Goal: Information Seeking & Learning: Learn about a topic

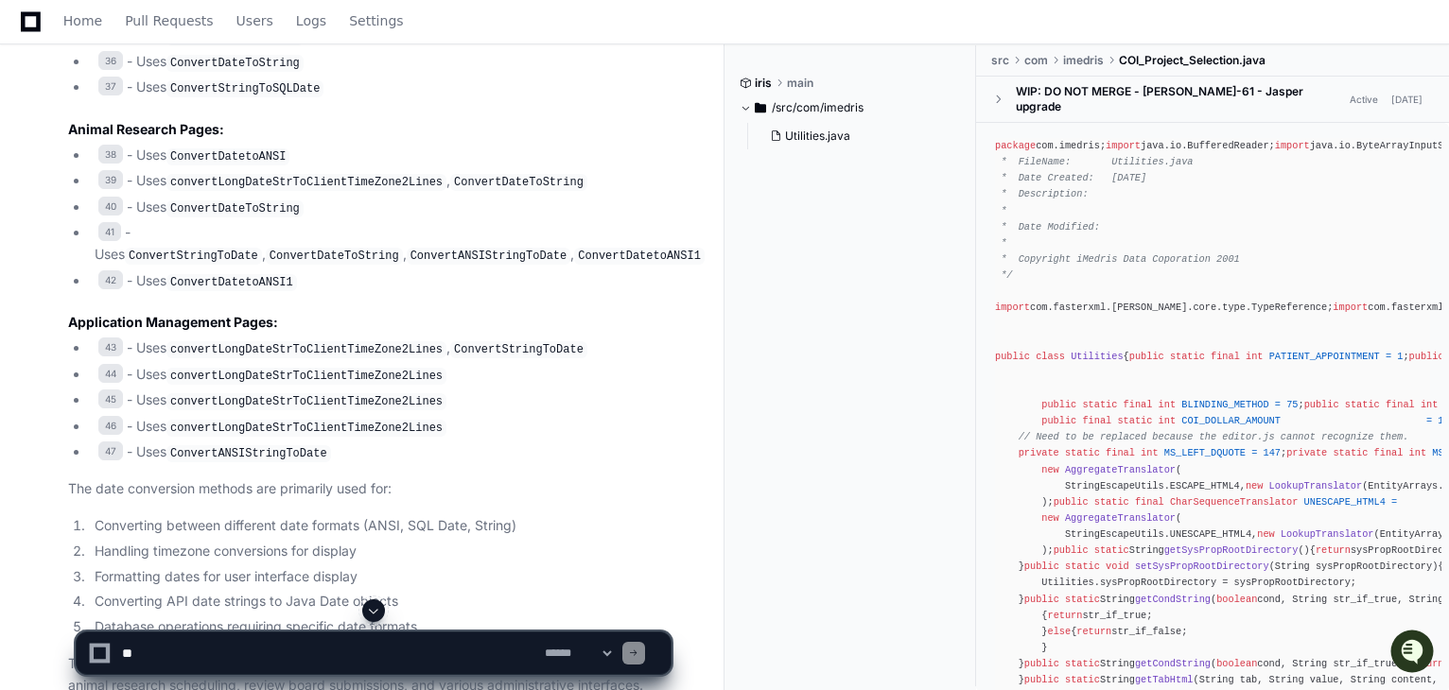
scroll to position [378, 0]
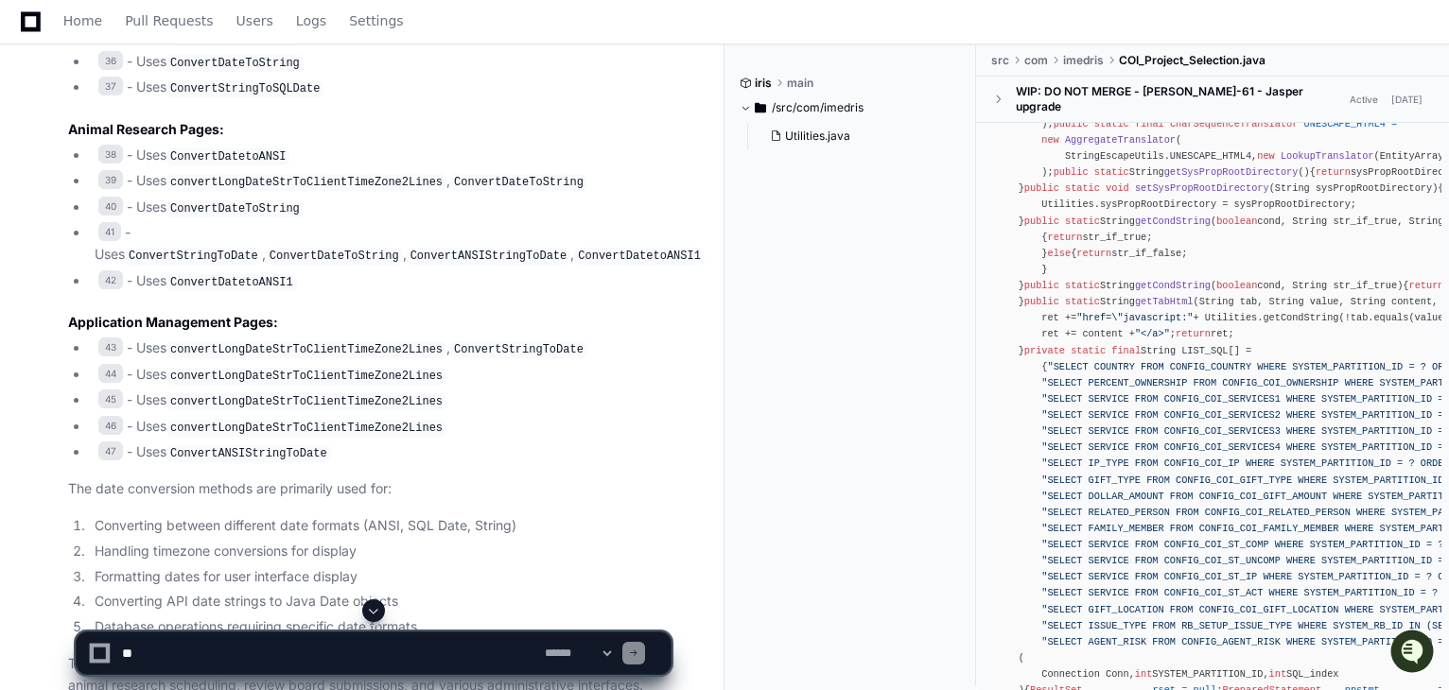
click at [401, 341] on code "convertLongDateStrToClientTimeZone2Lines" at bounding box center [306, 349] width 280 height 17
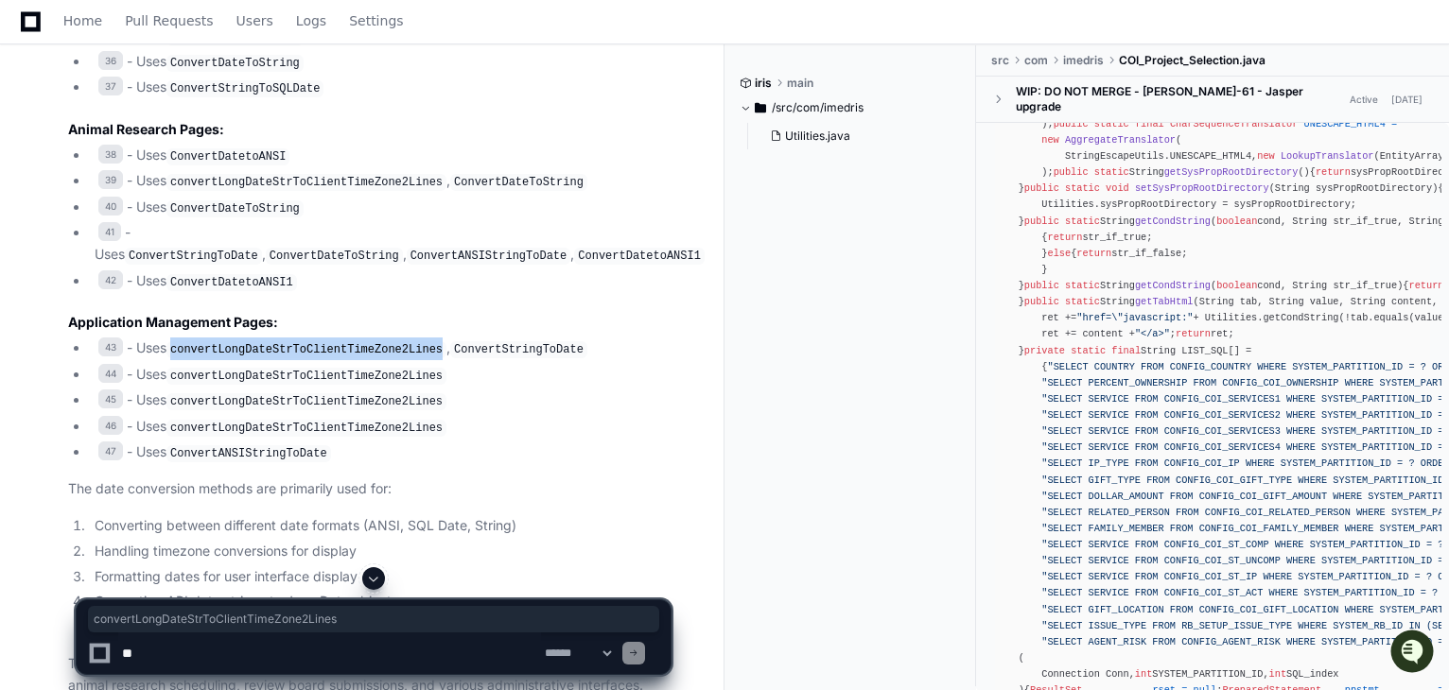
copy code "convertLongDateStrToClientTimeZone2Lines"
click at [238, 445] on code "ConvertANSIStringToDate" at bounding box center [248, 453] width 165 height 17
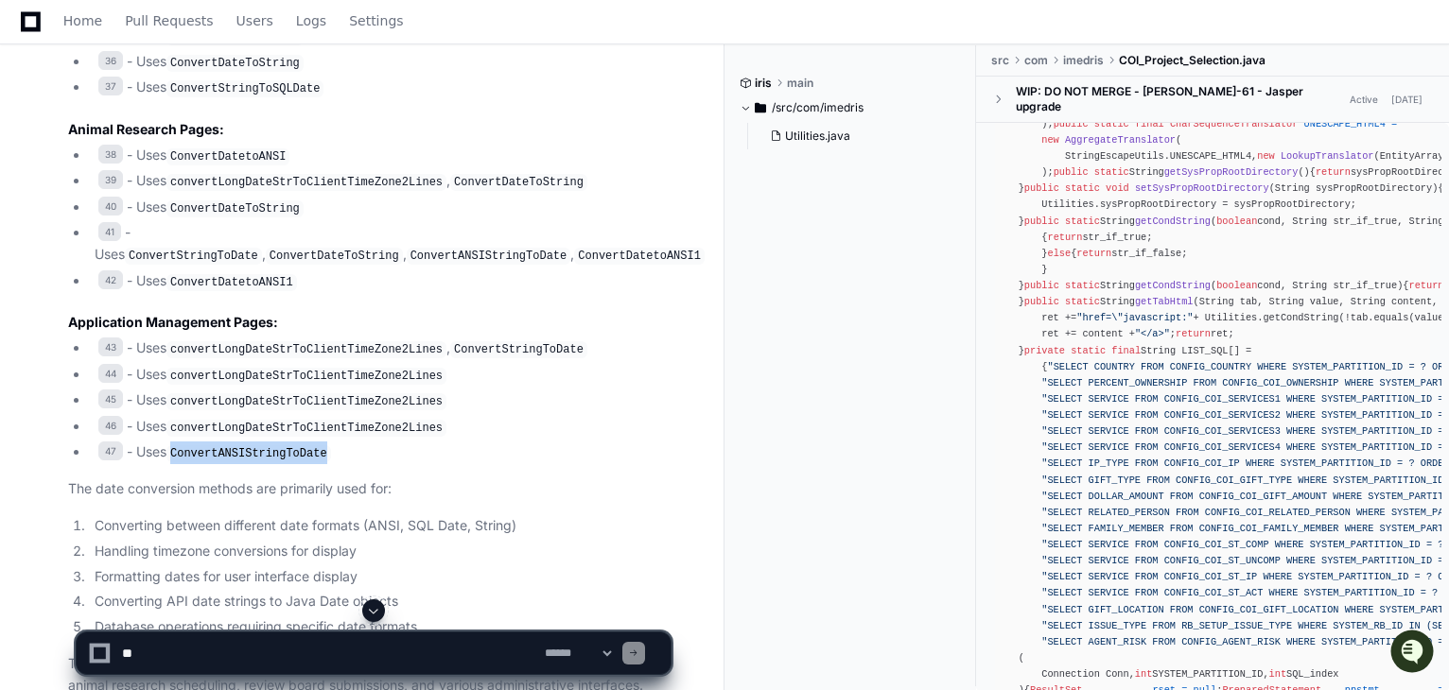
click at [238, 445] on code "ConvertANSIStringToDate" at bounding box center [248, 453] width 165 height 17
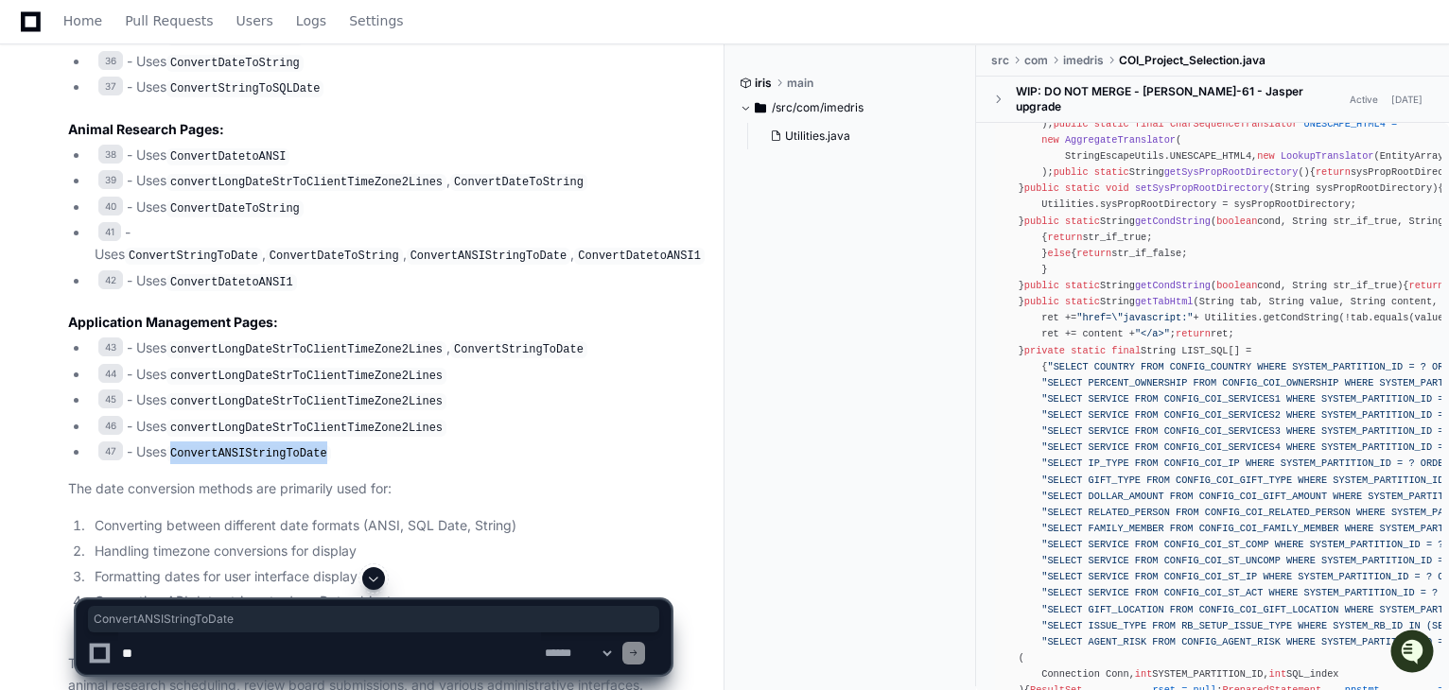
copy code "ConvertANSIStringToDate"
click at [269, 445] on code "ConvertANSIStringToDate" at bounding box center [248, 453] width 165 height 17
click at [251, 445] on code "ConvertANSIStringToDate" at bounding box center [248, 453] width 165 height 17
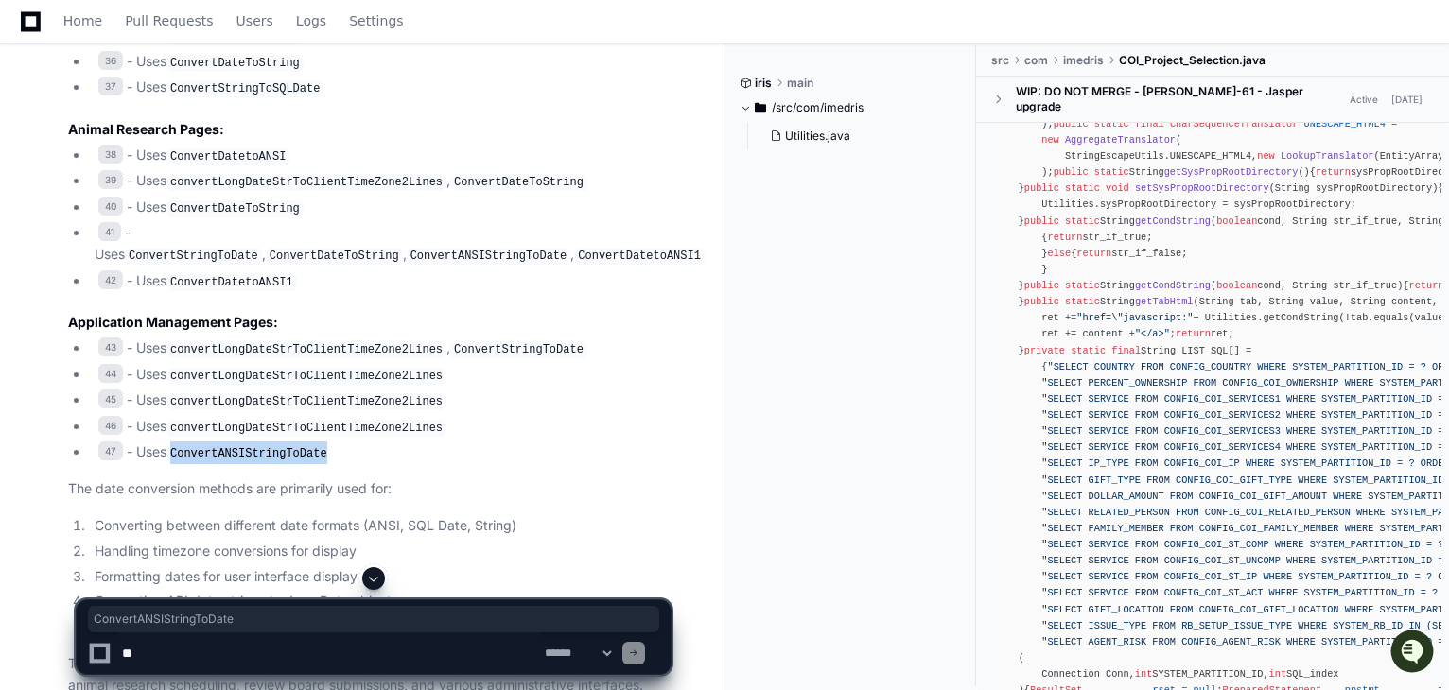
click at [269, 445] on code "ConvertANSIStringToDate" at bounding box center [248, 453] width 165 height 17
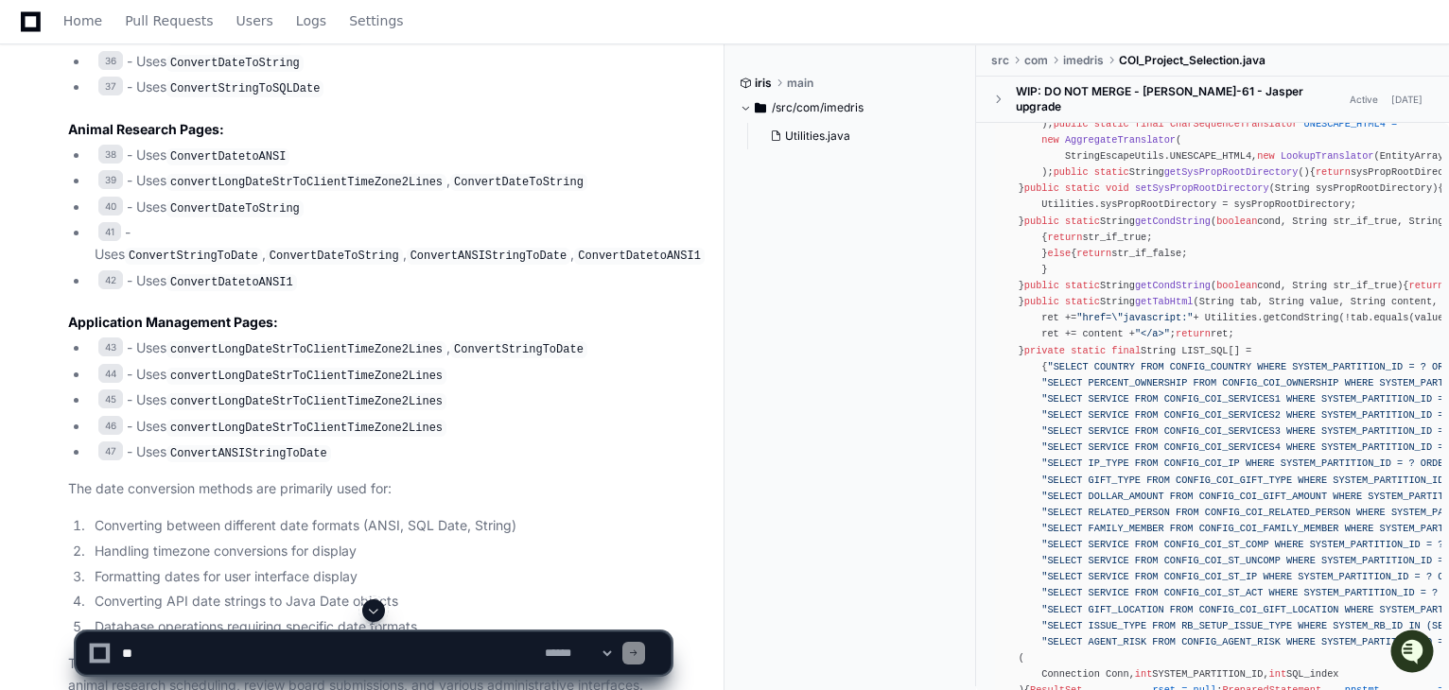
click at [284, 445] on code "ConvertANSIStringToDate" at bounding box center [248, 453] width 165 height 17
